Goal: Information Seeking & Learning: Stay updated

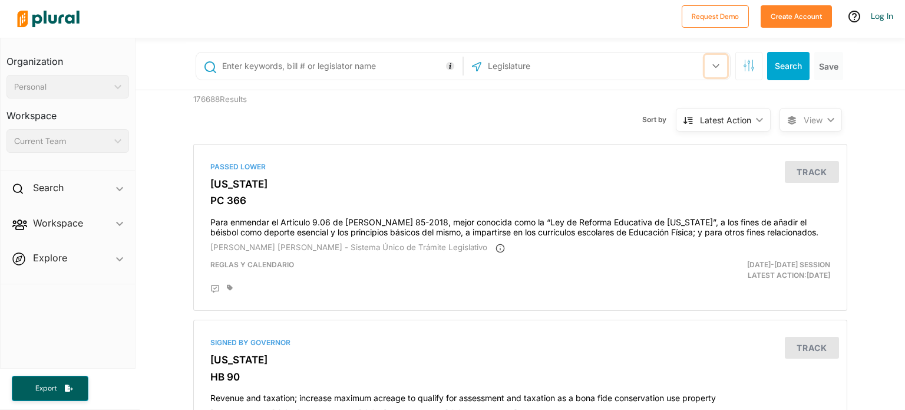
click at [707, 65] on button "button" at bounding box center [716, 66] width 22 height 22
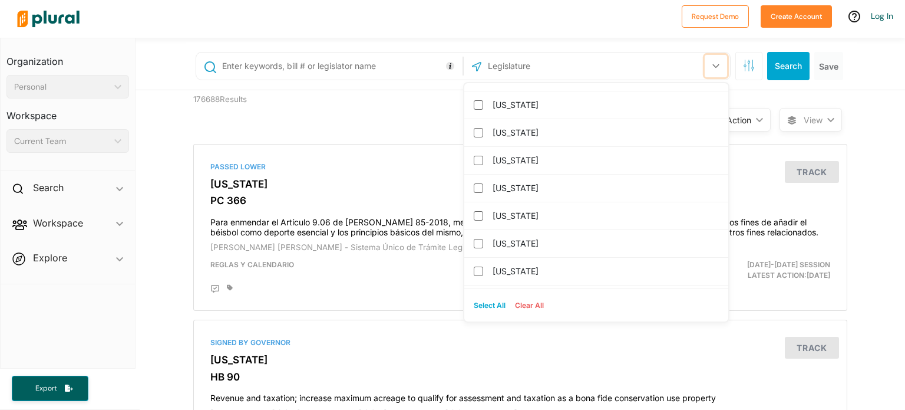
scroll to position [1238, 0]
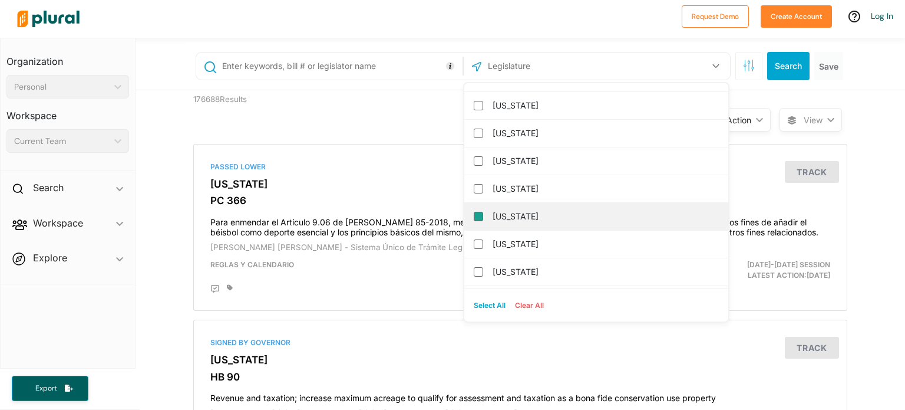
click at [474, 212] on input "[US_STATE]" at bounding box center [478, 216] width 9 height 9
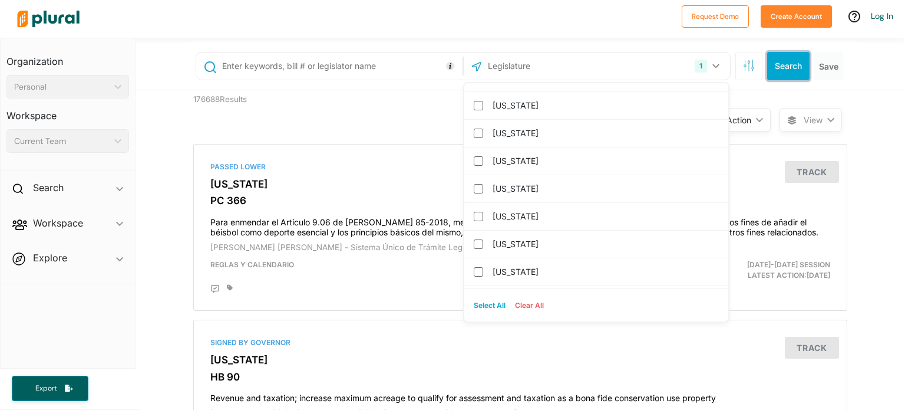
click at [781, 69] on button "Search" at bounding box center [788, 66] width 42 height 28
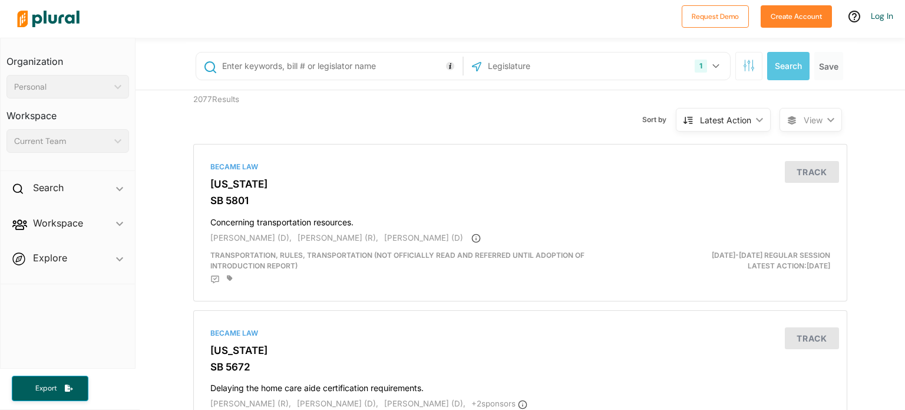
click at [752, 120] on icon "ic_keyboard_arrow_down" at bounding box center [757, 119] width 12 height 5
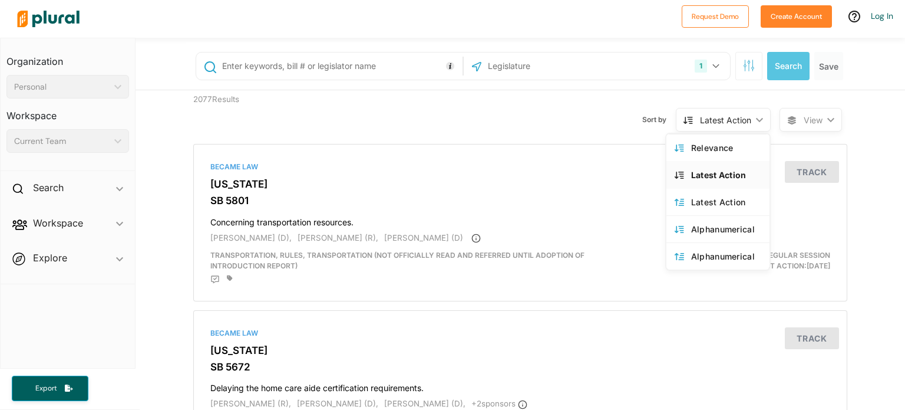
click at [752, 120] on icon "ic_keyboard_arrow_down" at bounding box center [757, 119] width 12 height 5
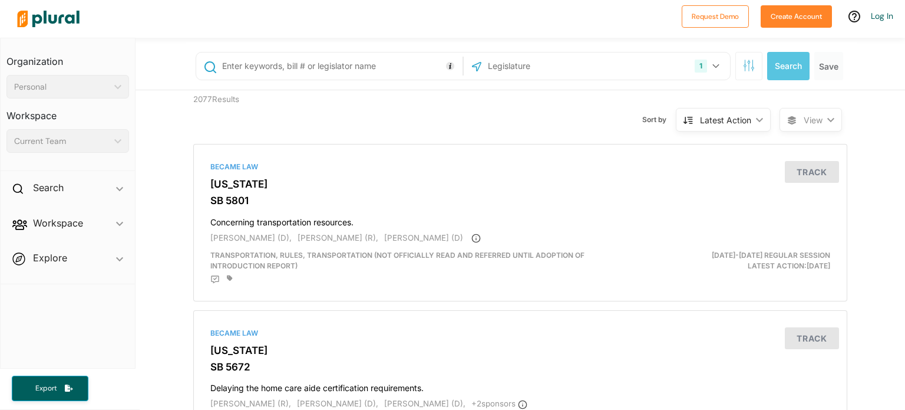
click at [829, 119] on polygon at bounding box center [830, 119] width 7 height 4
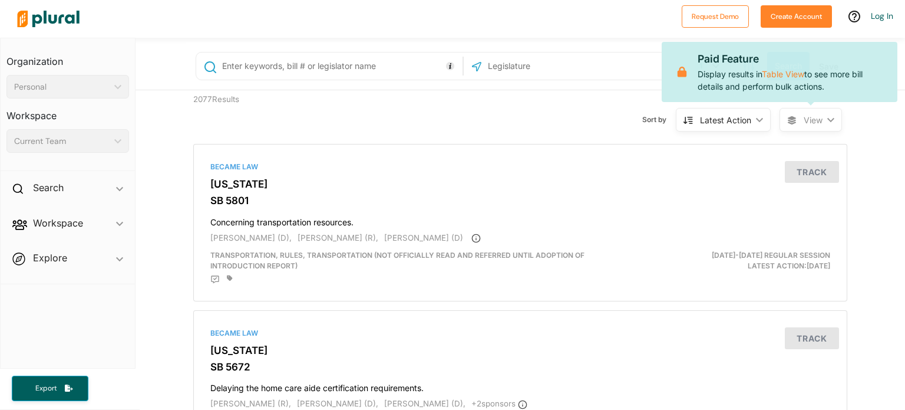
click at [827, 117] on icon "ic_keyboard_arrow_down" at bounding box center [829, 119] width 12 height 5
click at [756, 120] on polygon at bounding box center [759, 119] width 7 height 4
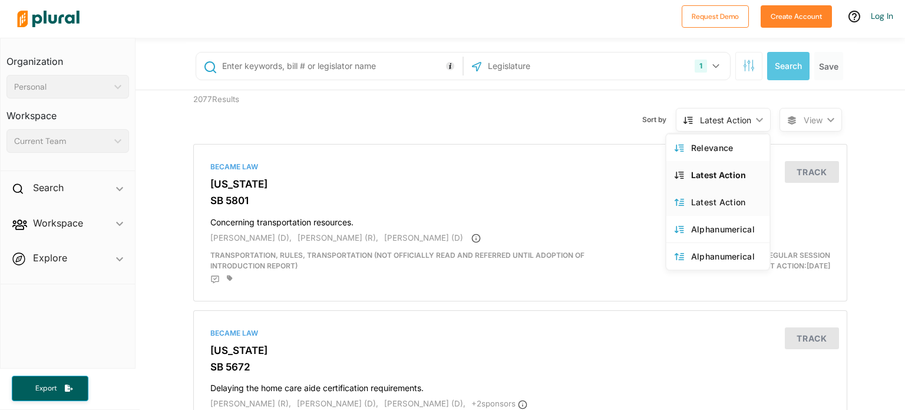
click at [703, 199] on div "Latest Action" at bounding box center [726, 202] width 70 height 10
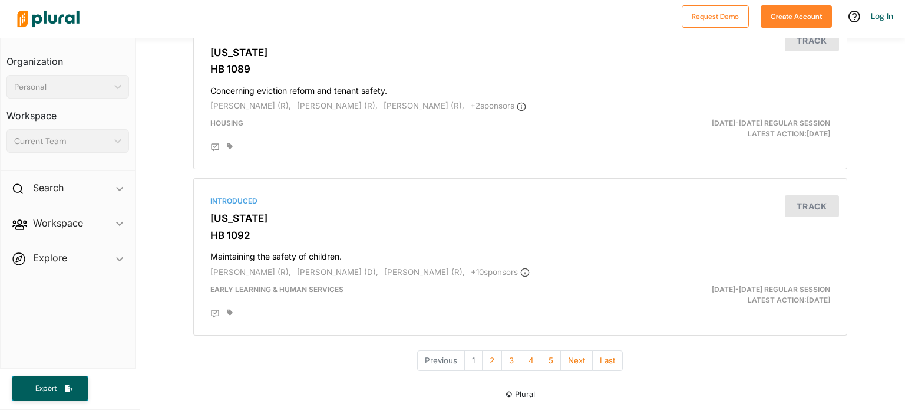
scroll to position [3960, 0]
click at [491, 363] on button "2" at bounding box center [492, 360] width 20 height 21
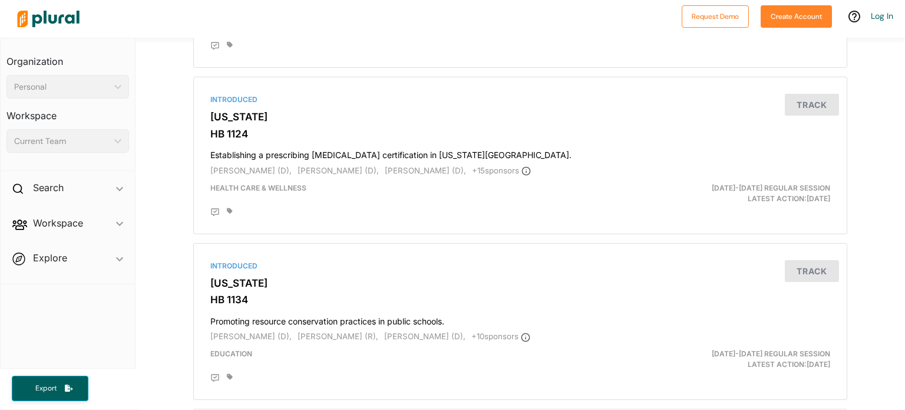
scroll to position [660, 0]
